Goal: Information Seeking & Learning: Learn about a topic

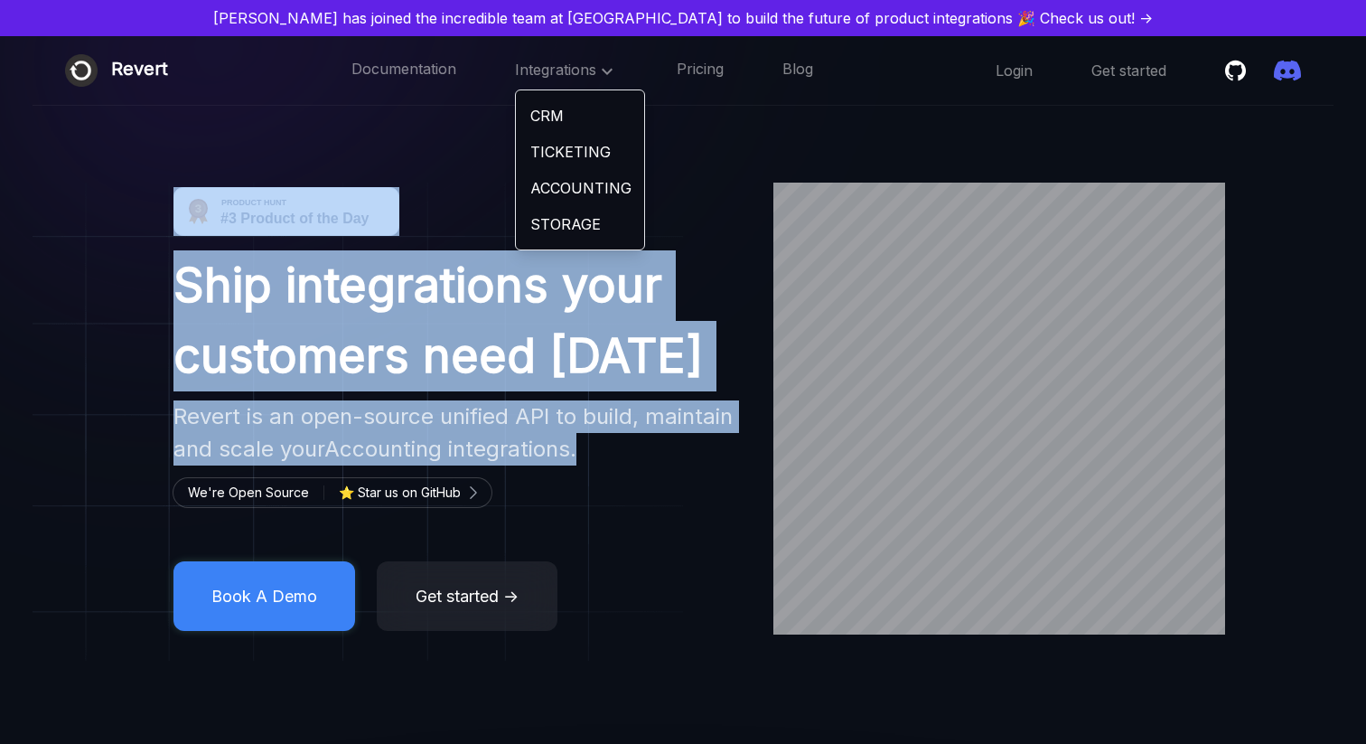
click at [587, 127] on link "CRM" at bounding box center [580, 116] width 128 height 36
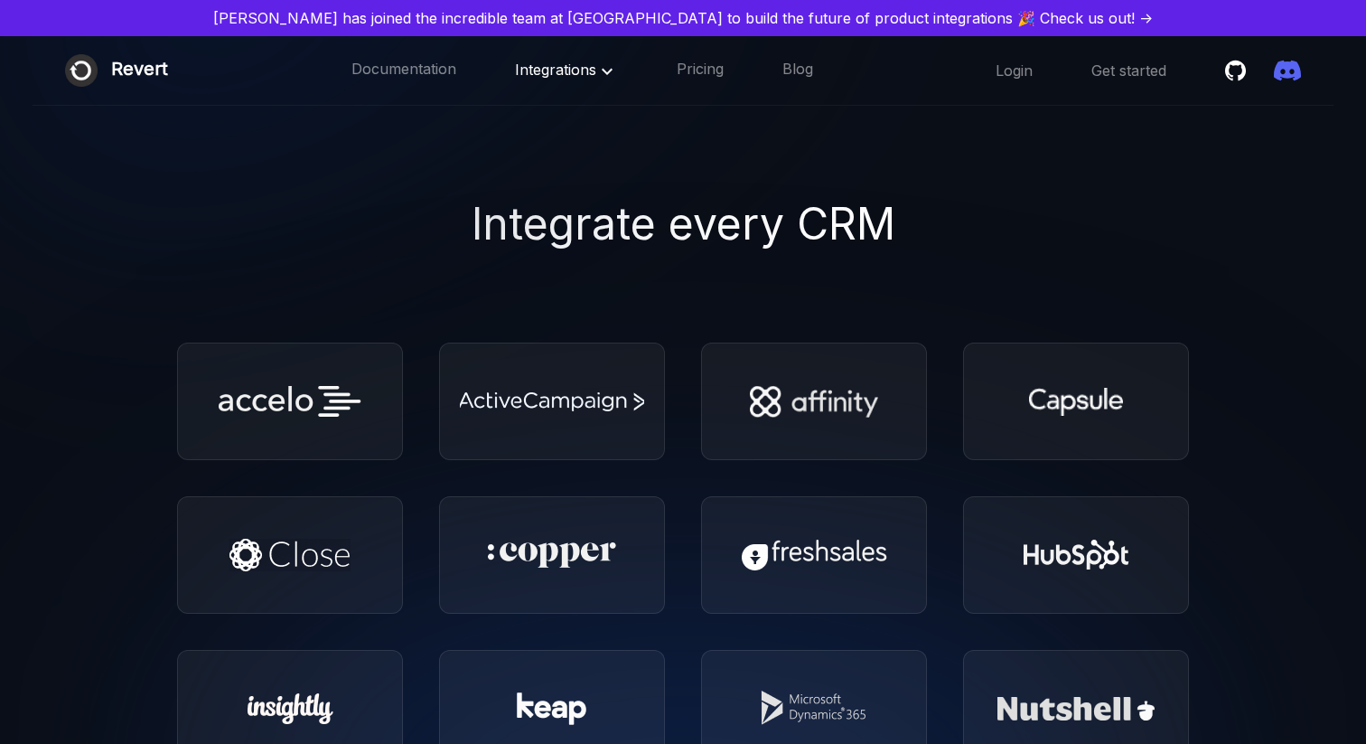
click at [604, 71] on icon at bounding box center [607, 71] width 11 height 6
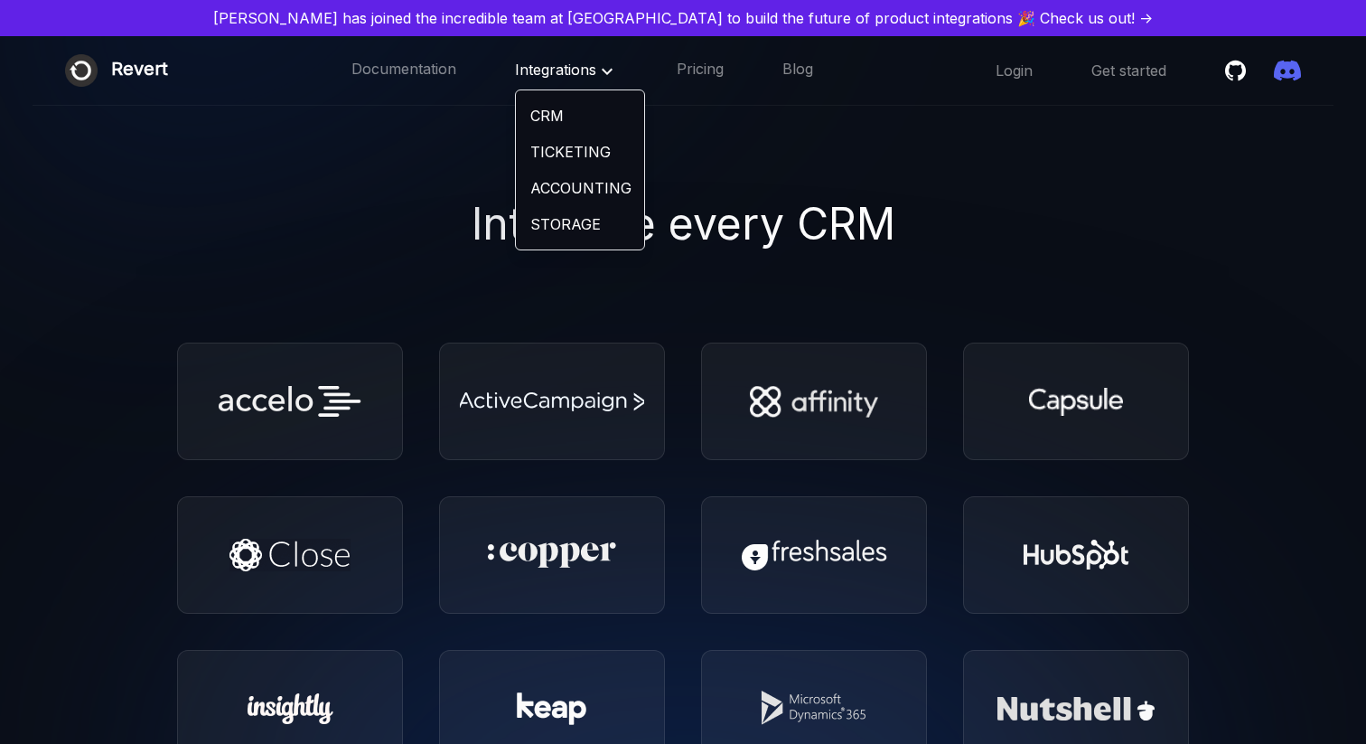
click at [592, 222] on link "STORAGE" at bounding box center [580, 224] width 128 height 36
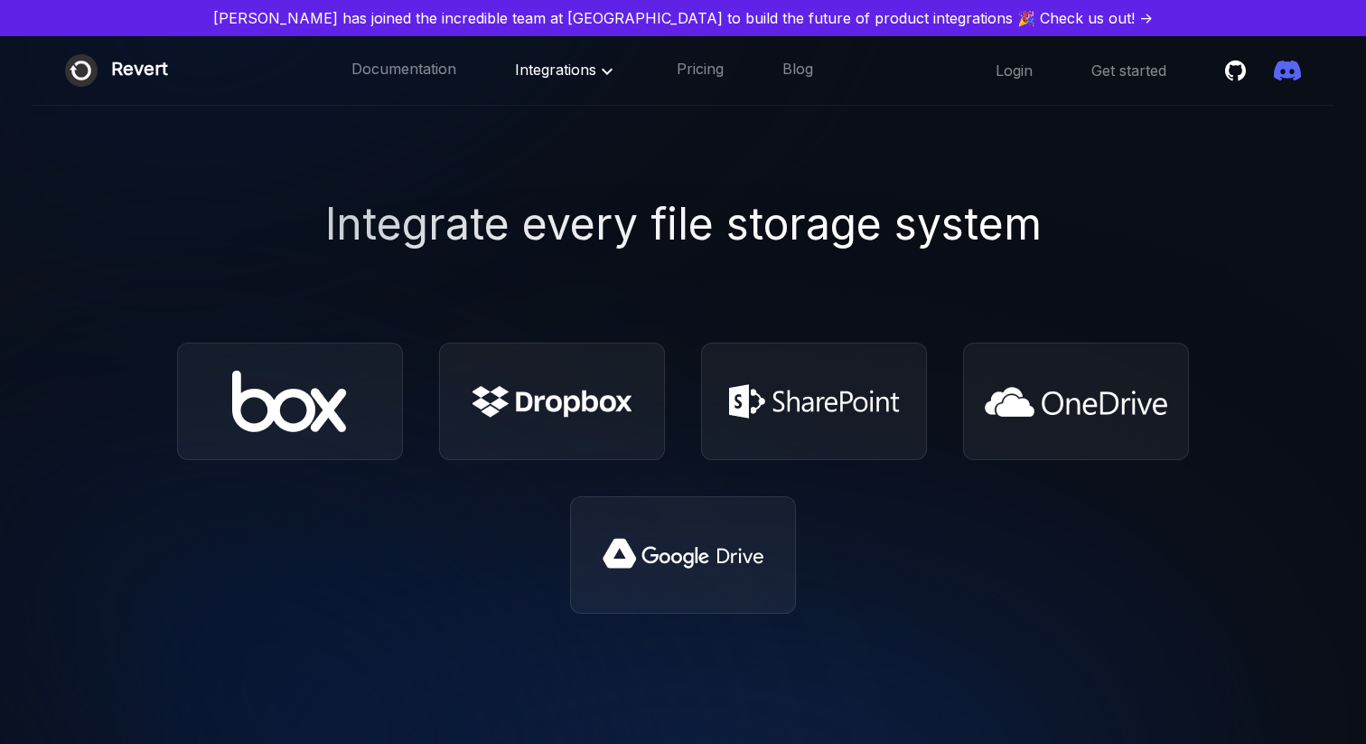
click at [588, 61] on span "Integrations" at bounding box center [566, 70] width 103 height 18
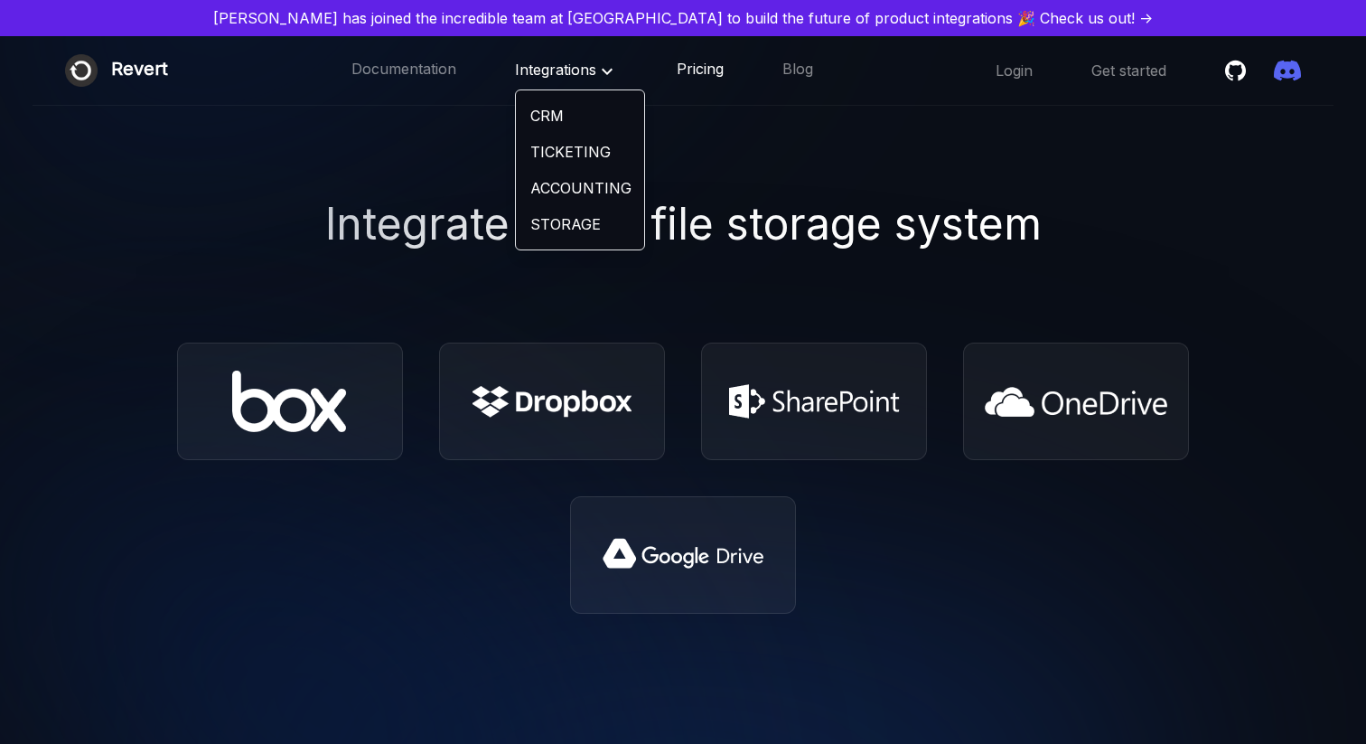
click at [685, 68] on link "Pricing" at bounding box center [700, 70] width 47 height 23
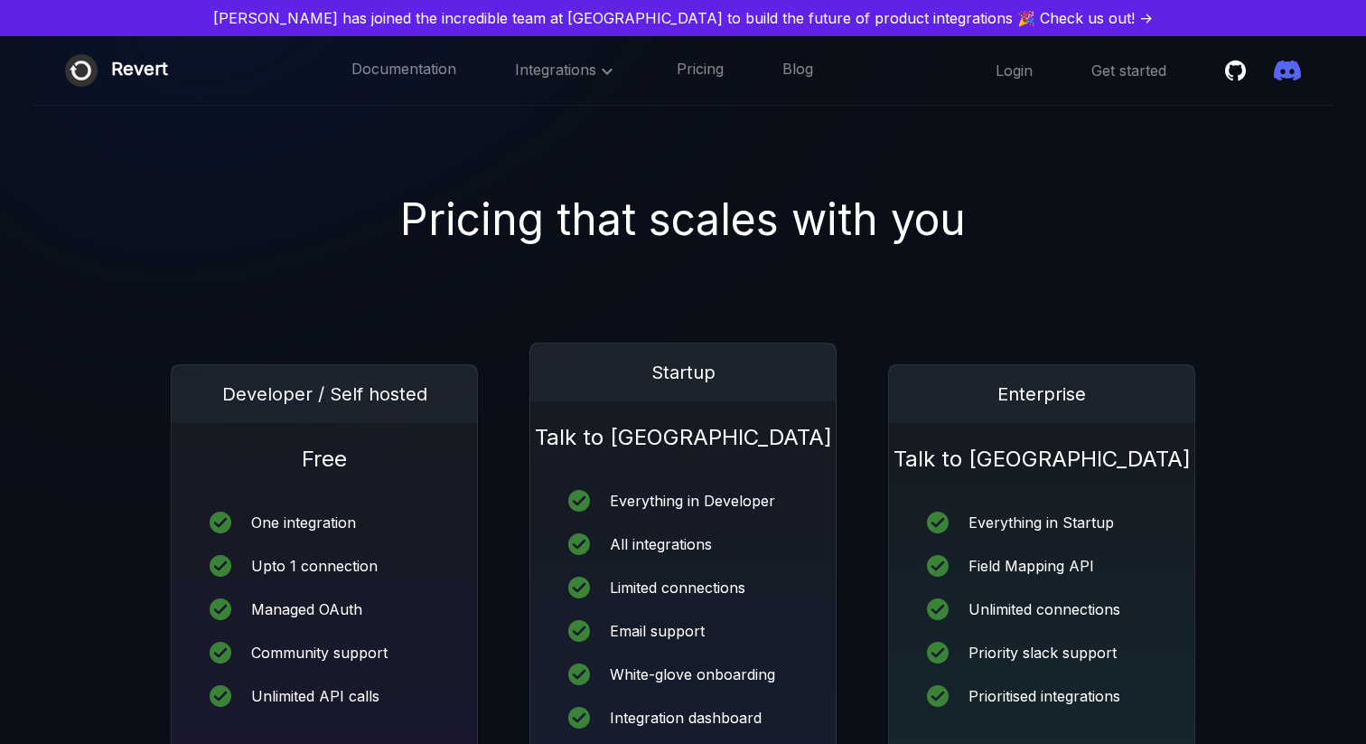
click at [417, 53] on div "Revert Documentation Integrations Pricing Blog ☰ Login Get started" at bounding box center [683, 71] width 1301 height 70
